Goal: Task Accomplishment & Management: Manage account settings

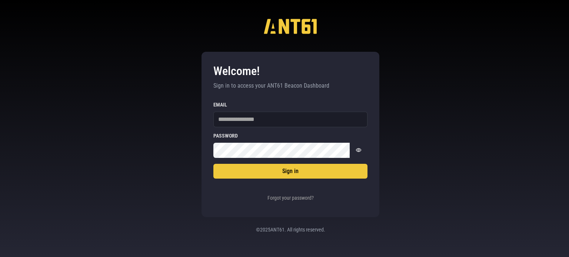
click at [100, 85] on div "Welcome! Sign in to access your ANT61 Beacon Dashboard Sign in Email Password P…" at bounding box center [284, 128] width 569 height 257
click at [243, 115] on input "Email" at bounding box center [290, 120] width 154 height 16
type input "**********"
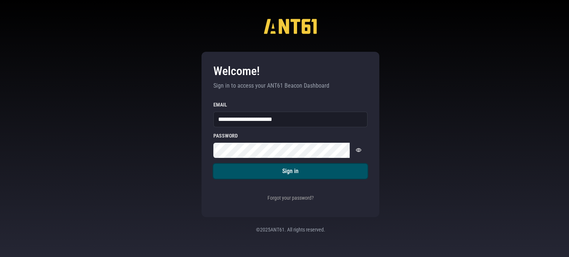
click at [281, 176] on button "Sign in" at bounding box center [290, 171] width 154 height 15
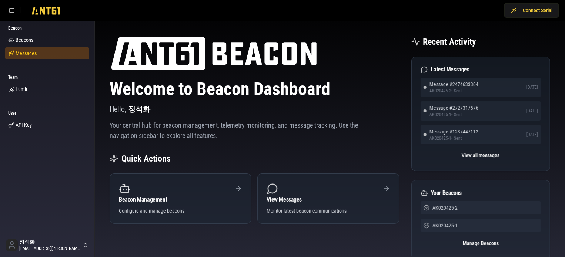
click at [30, 55] on span "Messages" at bounding box center [26, 53] width 21 height 7
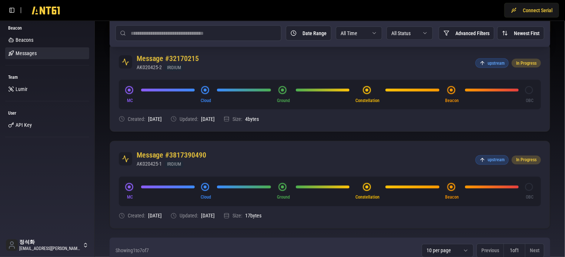
scroll to position [576, 0]
